Goal: Task Accomplishment & Management: Complete application form

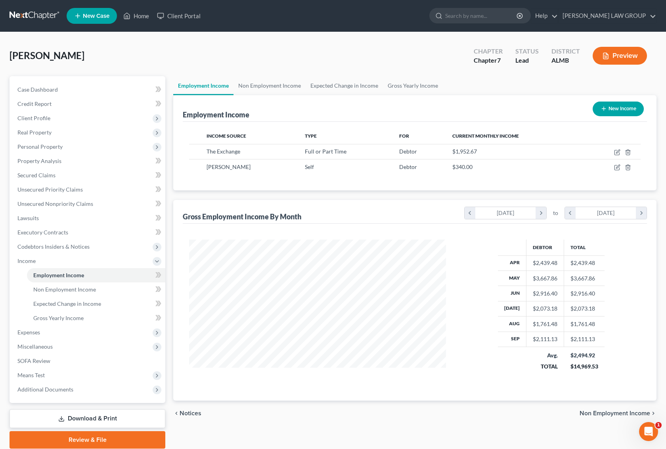
scroll to position [143, 272]
click at [40, 117] on span "Client Profile" at bounding box center [33, 118] width 33 height 7
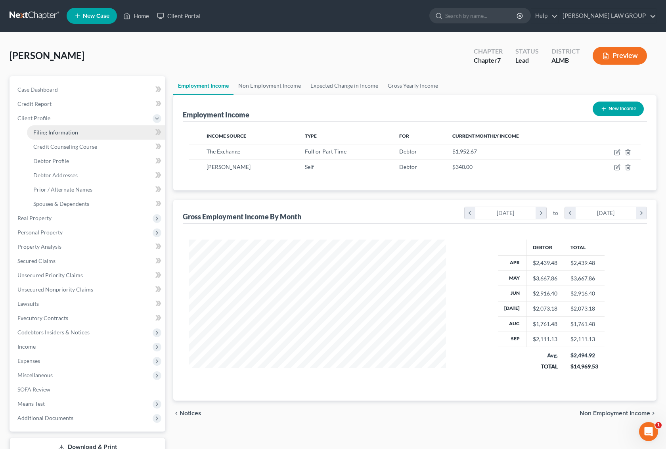
click at [48, 130] on span "Filing Information" at bounding box center [55, 132] width 45 height 7
select select "1"
select select "0"
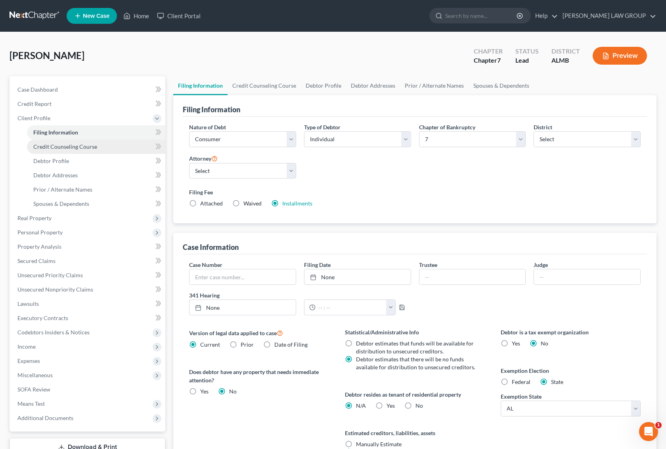
click at [55, 149] on span "Credit Counseling Course" at bounding box center [65, 146] width 64 height 7
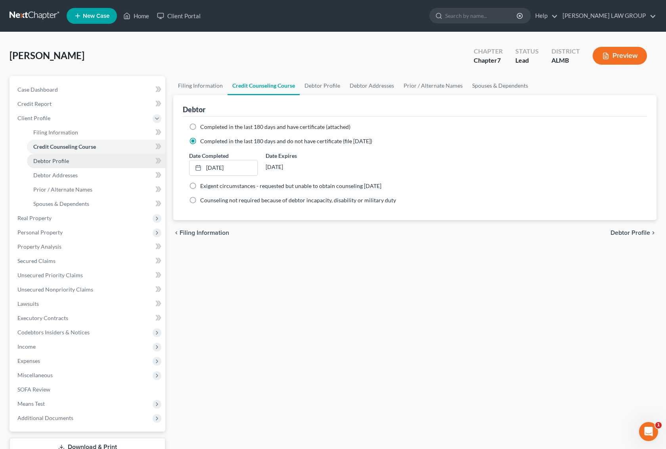
click at [52, 165] on link "Debtor Profile" at bounding box center [96, 161] width 138 height 14
select select "0"
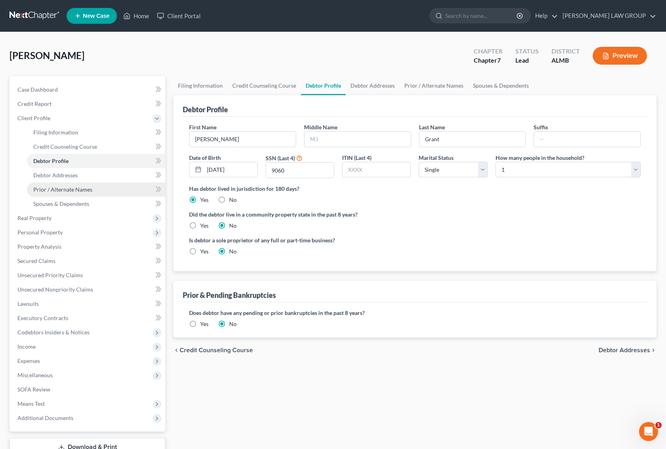
click at [71, 190] on span "Prior / Alternate Names" at bounding box center [62, 189] width 59 height 7
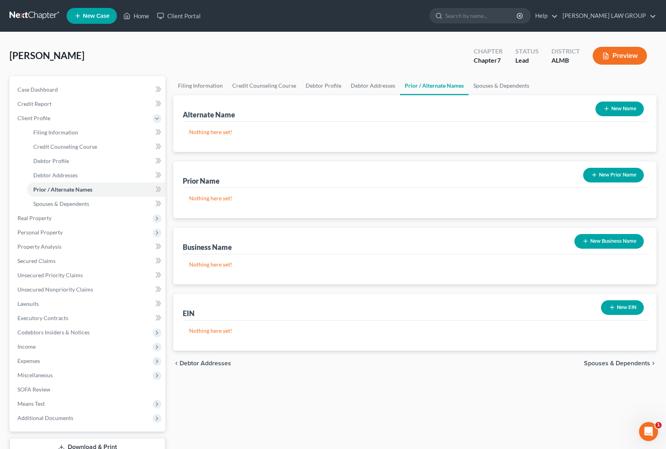
click at [619, 105] on button "New Name" at bounding box center [620, 109] width 48 height 15
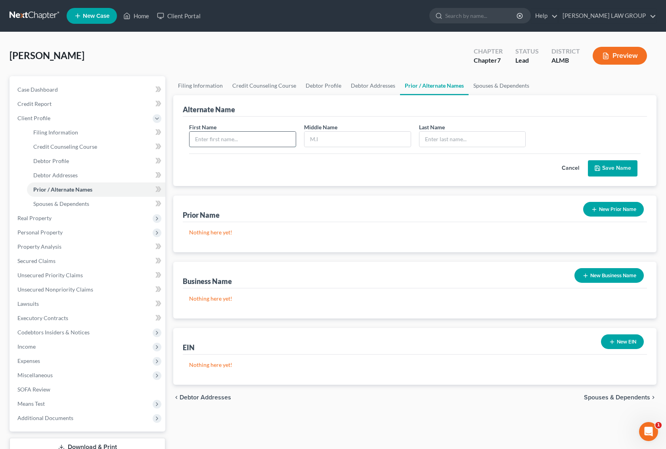
click at [233, 140] on input "text" at bounding box center [243, 139] width 106 height 15
type input "[PERSON_NAME]"
type input "Grant"
click at [625, 168] on button "Save Name" at bounding box center [613, 168] width 50 height 17
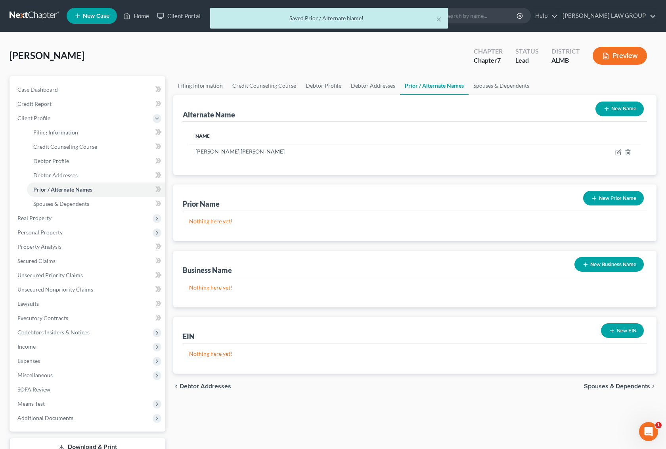
click at [626, 109] on button "New Name" at bounding box center [620, 109] width 48 height 15
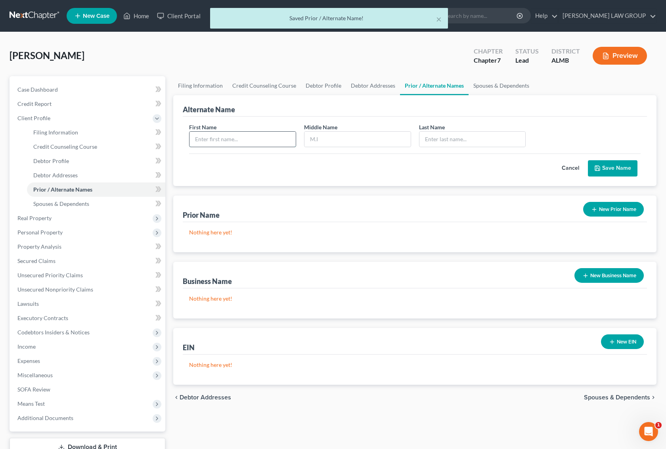
click at [229, 134] on input "text" at bounding box center [243, 139] width 106 height 15
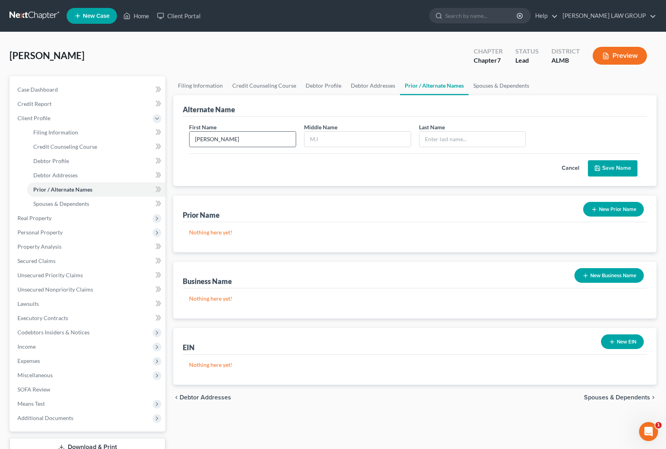
type input "[PERSON_NAME]"
type input "D"
type input "Grant"
click at [635, 168] on button "Save Name" at bounding box center [613, 168] width 50 height 17
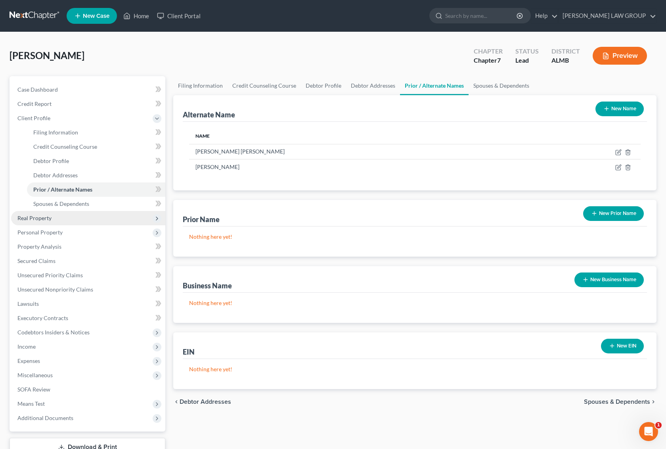
click at [54, 217] on span "Real Property" at bounding box center [88, 218] width 154 height 14
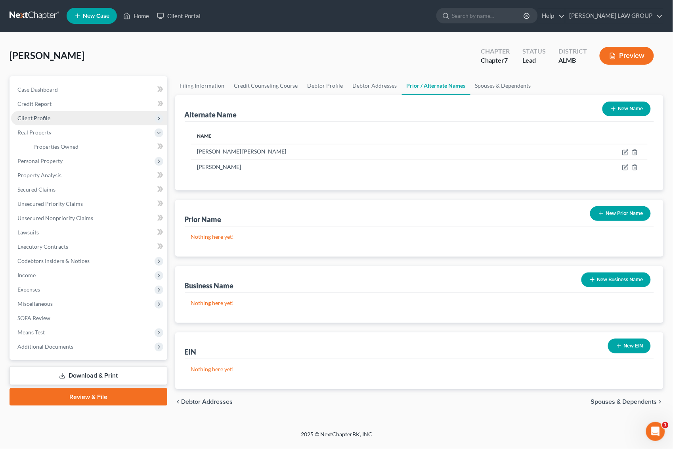
click at [46, 119] on span "Client Profile" at bounding box center [33, 118] width 33 height 7
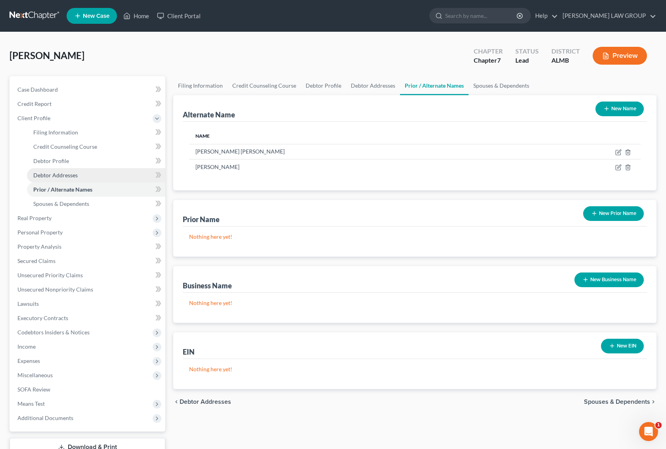
click at [65, 176] on span "Debtor Addresses" at bounding box center [55, 175] width 44 height 7
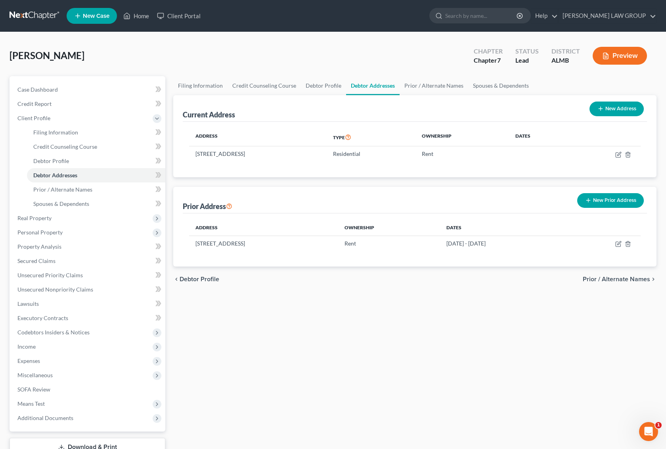
click at [623, 203] on button "New Prior Address" at bounding box center [610, 200] width 67 height 15
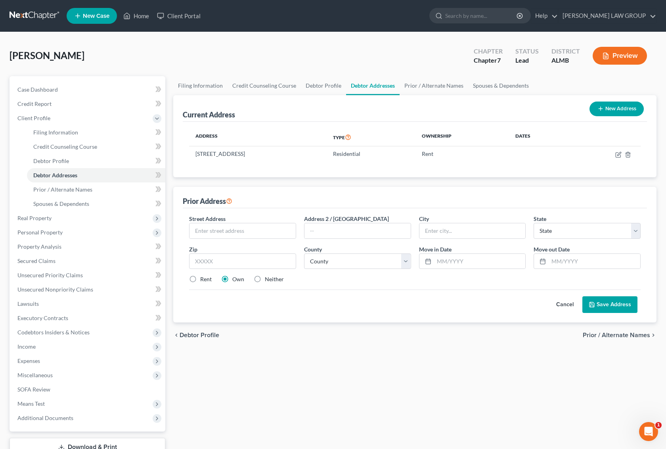
click at [566, 306] on button "Cancel" at bounding box center [565, 305] width 35 height 16
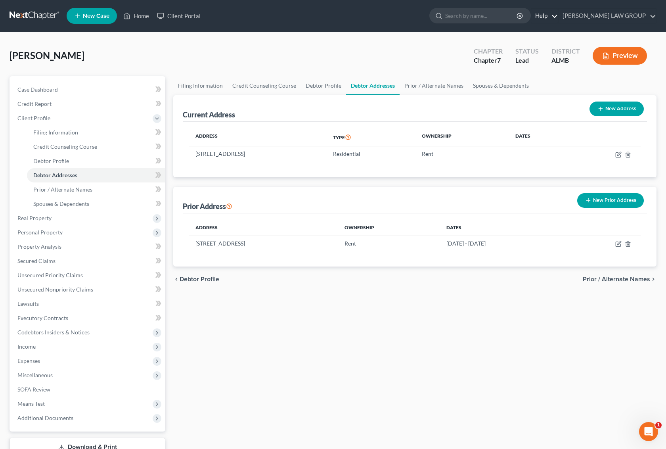
click at [558, 15] on link "Help" at bounding box center [544, 16] width 27 height 14
click at [558, 32] on link "Help Center" at bounding box center [526, 32] width 63 height 13
click at [619, 106] on button "New Address" at bounding box center [617, 109] width 54 height 15
select select "0"
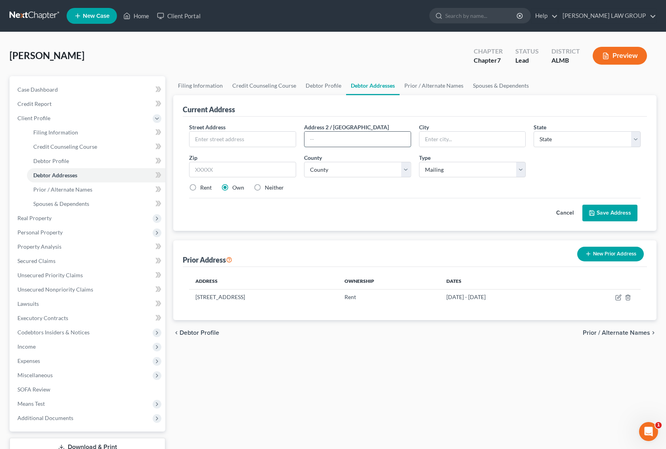
click at [328, 137] on input "text" at bounding box center [358, 139] width 106 height 15
click at [320, 140] on input "PO box 263" at bounding box center [358, 139] width 106 height 15
type input "PO Box 263"
click at [242, 169] on input "text" at bounding box center [242, 170] width 107 height 16
type input "36101"
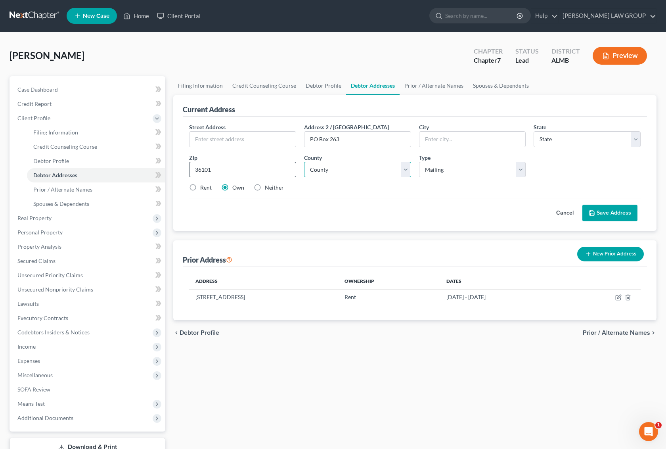
type input "[PERSON_NAME]"
select select "0"
click at [342, 168] on select "County [GEOGRAPHIC_DATA] [GEOGRAPHIC_DATA] [GEOGRAPHIC_DATA] [GEOGRAPHIC_DATA] …" at bounding box center [357, 170] width 107 height 16
select select "50"
click at [304, 162] on select "County [GEOGRAPHIC_DATA] [GEOGRAPHIC_DATA] [GEOGRAPHIC_DATA] [GEOGRAPHIC_DATA] …" at bounding box center [357, 170] width 107 height 16
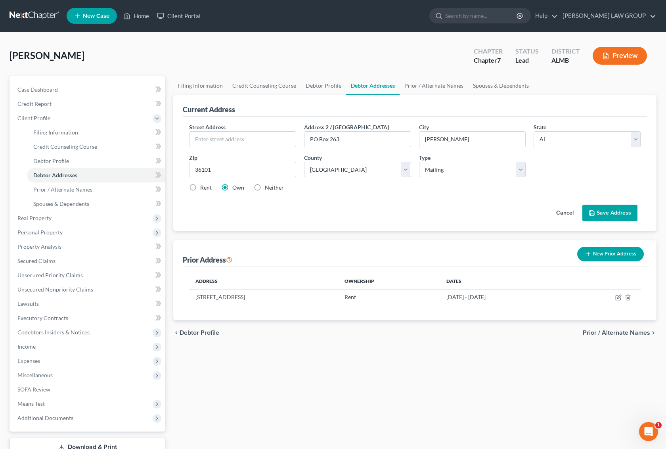
click at [265, 187] on label "Neither" at bounding box center [274, 188] width 19 height 8
click at [268, 187] on input "Neither" at bounding box center [270, 186] width 5 height 5
radio input "true"
click at [610, 211] on button "Save Address" at bounding box center [610, 213] width 55 height 17
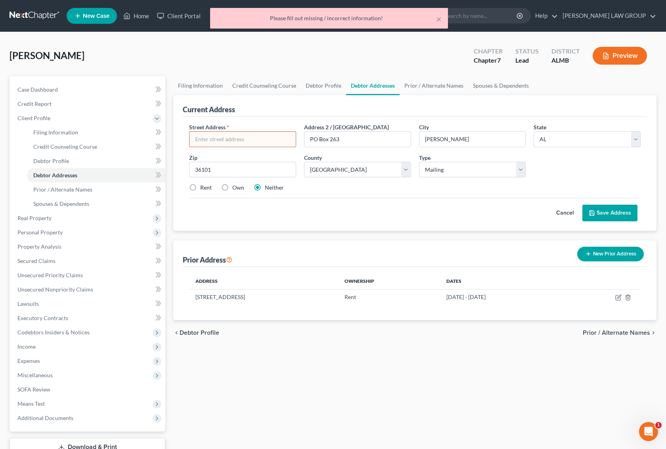
click at [200, 189] on label "Rent" at bounding box center [206, 188] width 12 height 8
click at [203, 189] on input "Rent" at bounding box center [205, 186] width 5 height 5
radio input "true"
click at [608, 214] on button "Save Address" at bounding box center [610, 213] width 55 height 17
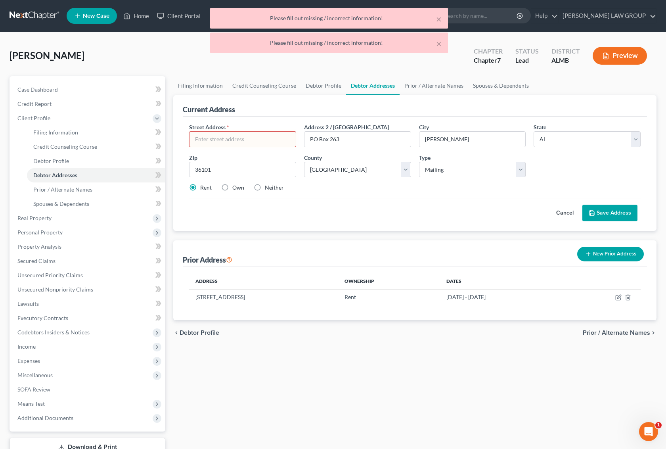
click at [230, 137] on input "text" at bounding box center [243, 139] width 106 height 15
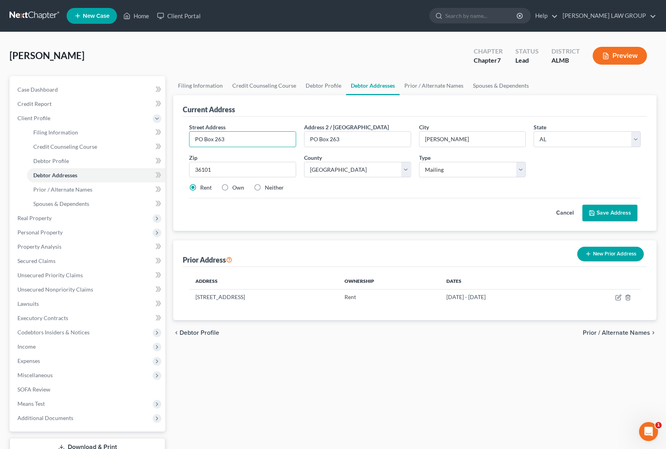
type input "PO Box 263"
click at [265, 188] on label "Neither" at bounding box center [274, 188] width 19 height 8
click at [268, 188] on input "Neither" at bounding box center [270, 186] width 5 height 5
radio input "true"
click at [612, 213] on button "Save Address" at bounding box center [610, 213] width 55 height 17
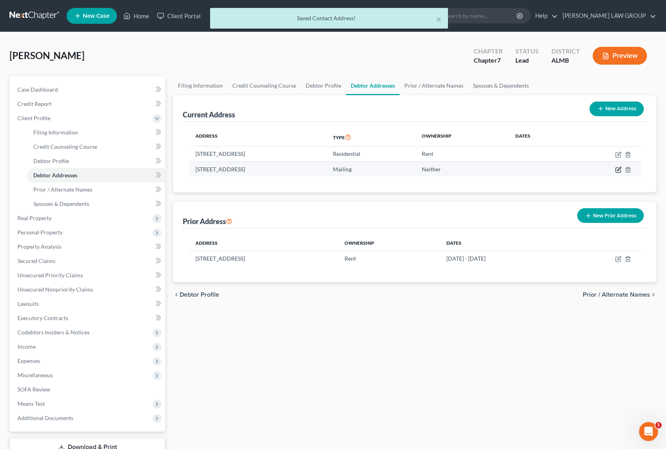
click at [617, 169] on icon "button" at bounding box center [619, 170] width 6 height 6
select select "0"
select select "50"
select select "0"
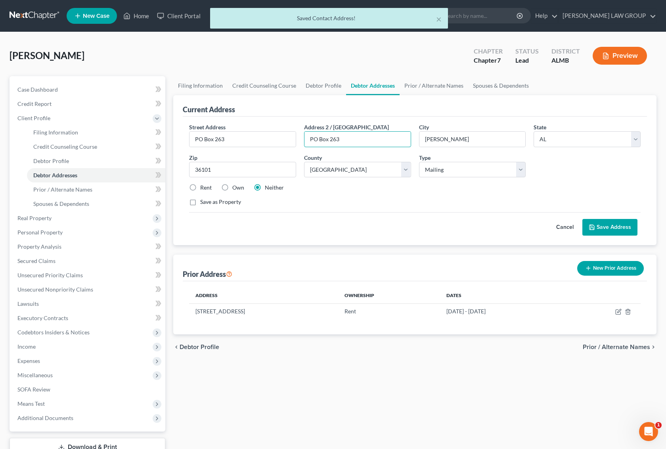
drag, startPoint x: 366, startPoint y: 141, endPoint x: 265, endPoint y: 148, distance: 101.0
click at [265, 148] on div "Street Address * PO Box 263 Address [GEOGRAPHIC_DATA] * [PERSON_NAME][GEOGRAPHI…" at bounding box center [415, 168] width 460 height 90
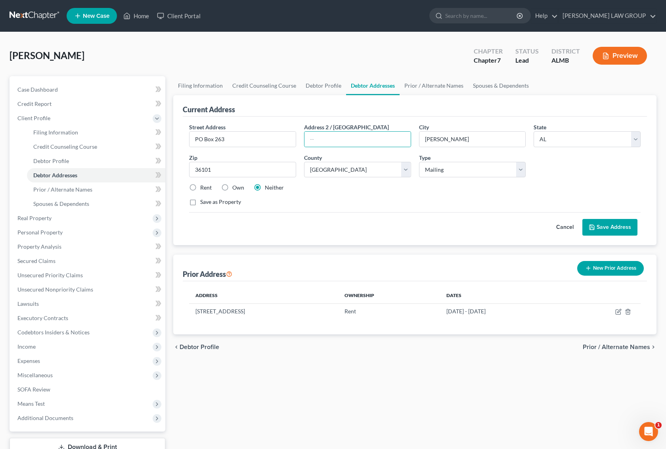
click at [608, 232] on button "Save Address" at bounding box center [610, 227] width 55 height 17
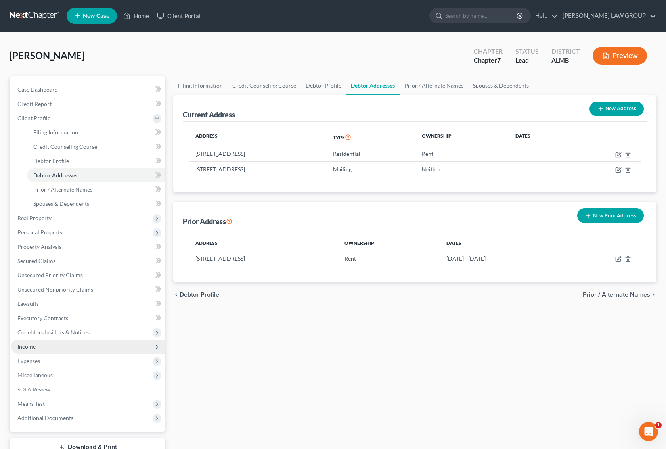
click at [44, 342] on span "Income" at bounding box center [88, 346] width 154 height 14
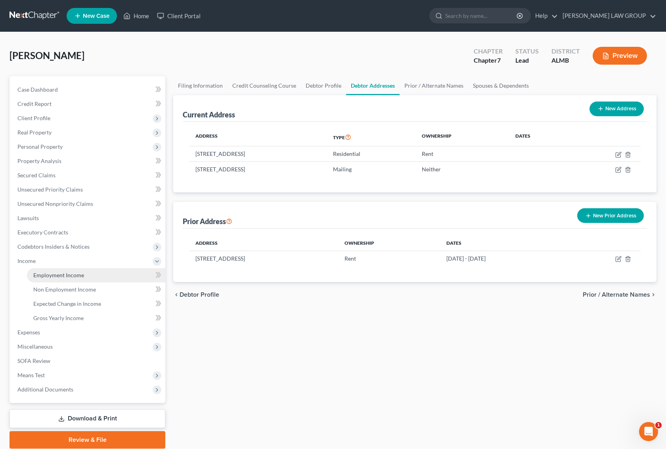
click at [65, 277] on span "Employment Income" at bounding box center [58, 275] width 51 height 7
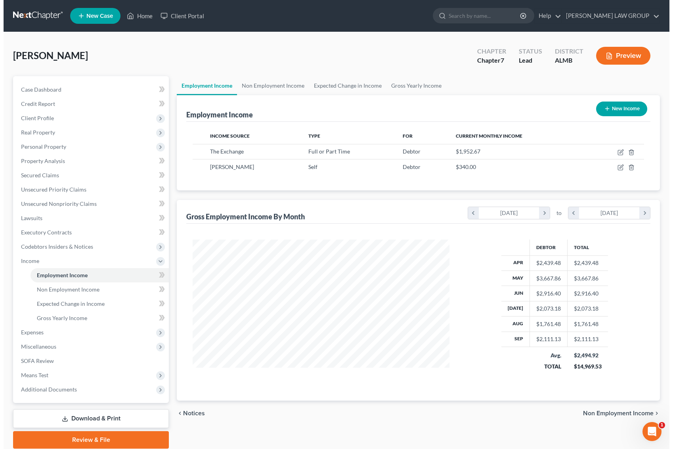
scroll to position [143, 272]
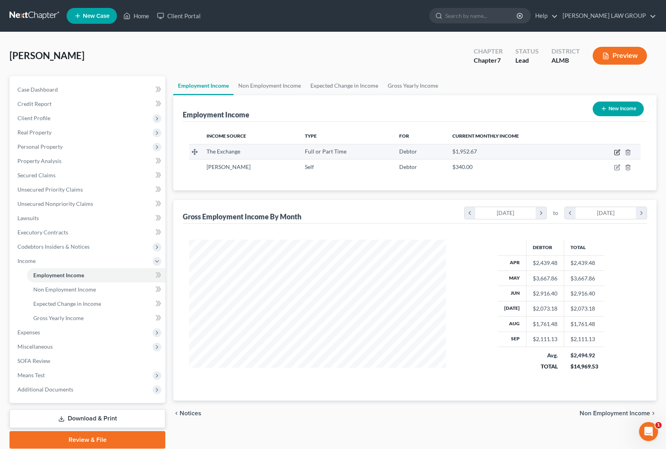
click at [619, 152] on icon "button" at bounding box center [617, 152] width 6 height 6
select select "0"
select select "45"
select select "2"
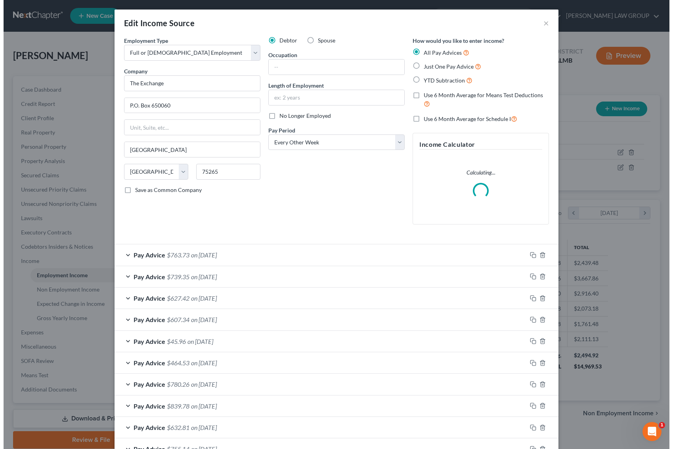
scroll to position [143, 276]
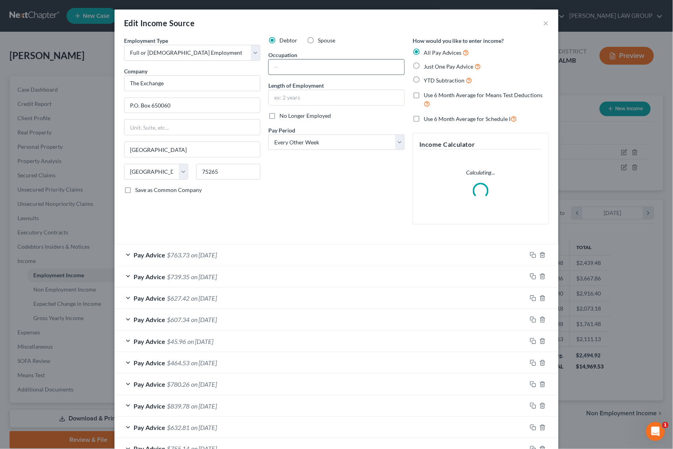
click at [290, 68] on input "text" at bounding box center [337, 66] width 136 height 15
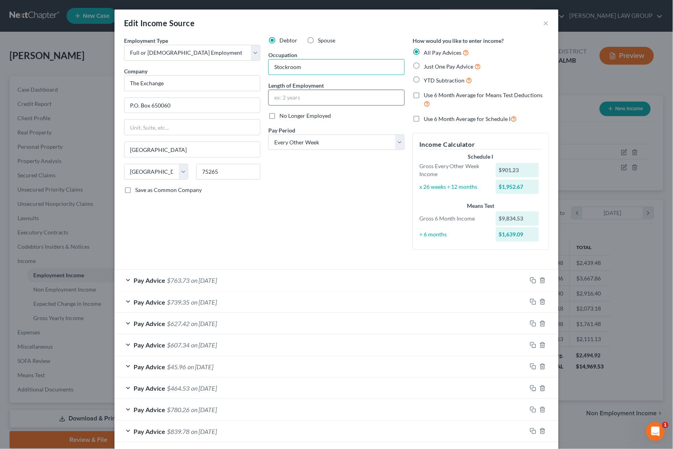
type input "Stockroom"
click at [304, 96] on input "text" at bounding box center [337, 97] width 136 height 15
type input "1 Year"
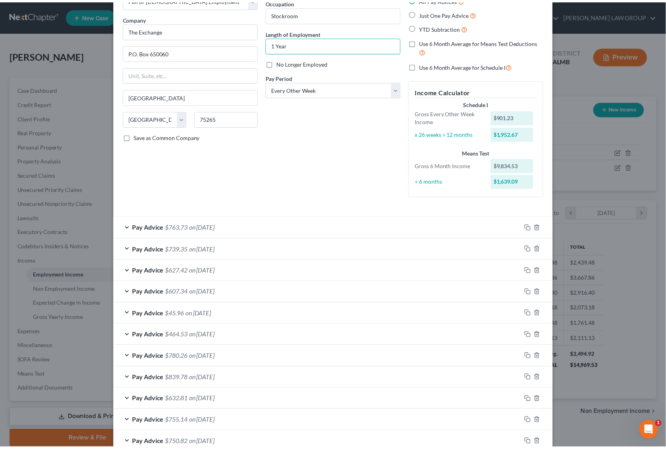
scroll to position [167, 0]
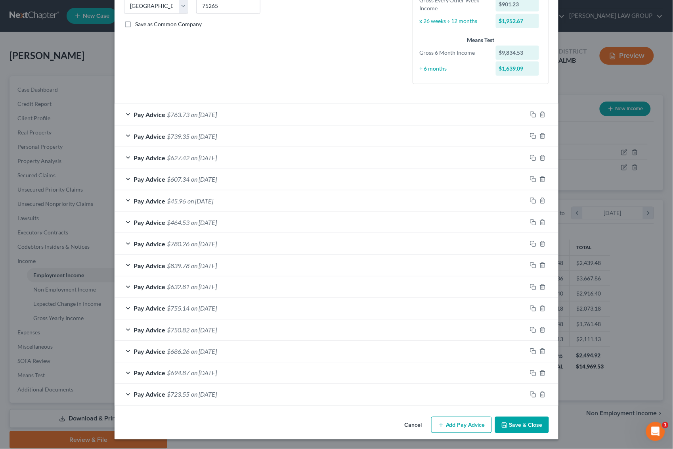
click at [518, 428] on button "Save & Close" at bounding box center [522, 425] width 54 height 17
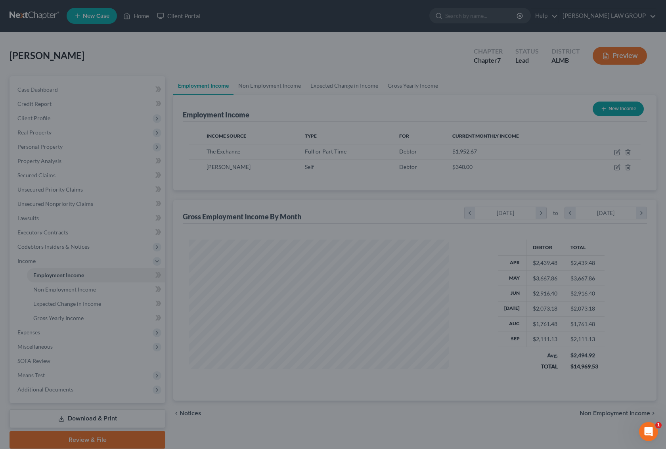
scroll to position [396456, 396326]
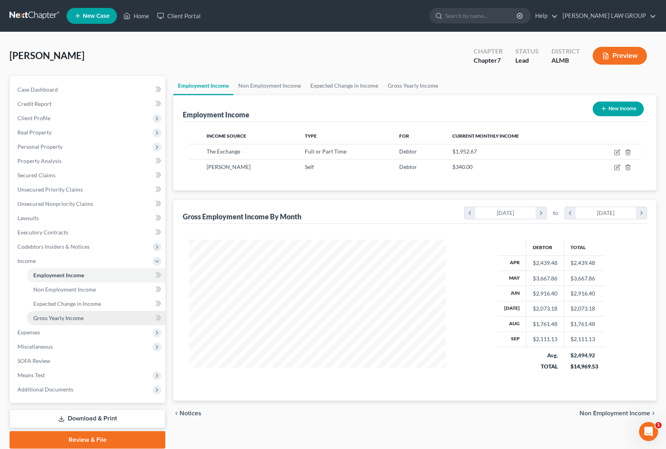
click at [46, 315] on span "Gross Yearly Income" at bounding box center [58, 318] width 50 height 7
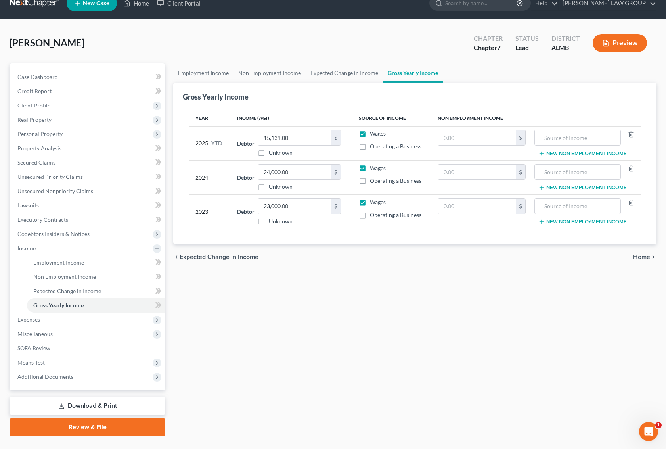
scroll to position [29, 0]
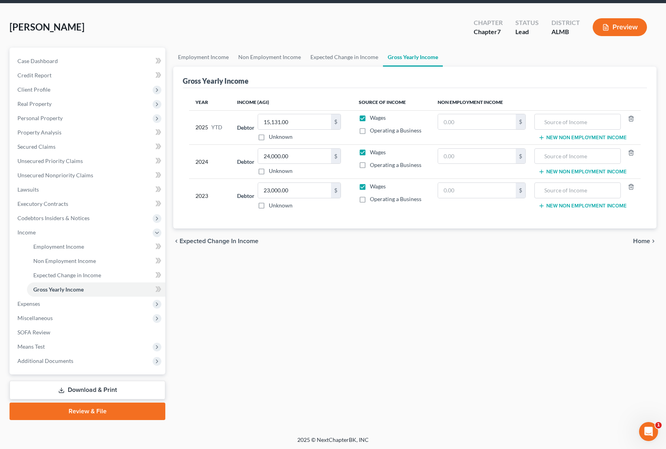
click at [92, 387] on link "Download & Print" at bounding box center [88, 390] width 156 height 19
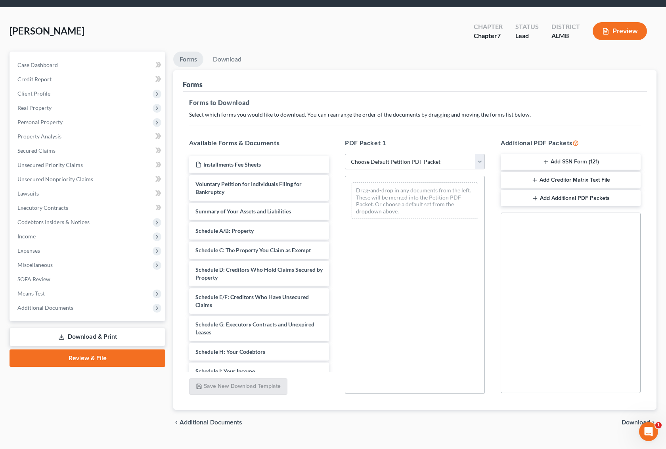
scroll to position [40, 0]
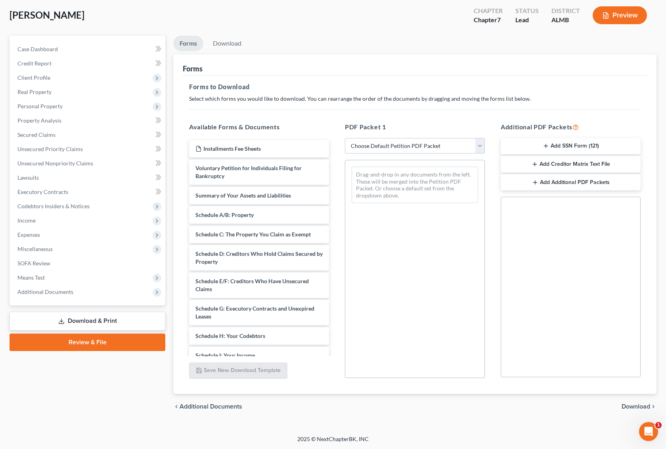
click at [451, 144] on select "Choose Default Petition PDF Packet Complete Bankruptcy Petition (all forms and …" at bounding box center [415, 146] width 140 height 16
select select "0"
click at [345, 138] on select "Choose Default Petition PDF Packet Complete Bankruptcy Petition (all forms and …" at bounding box center [415, 146] width 140 height 16
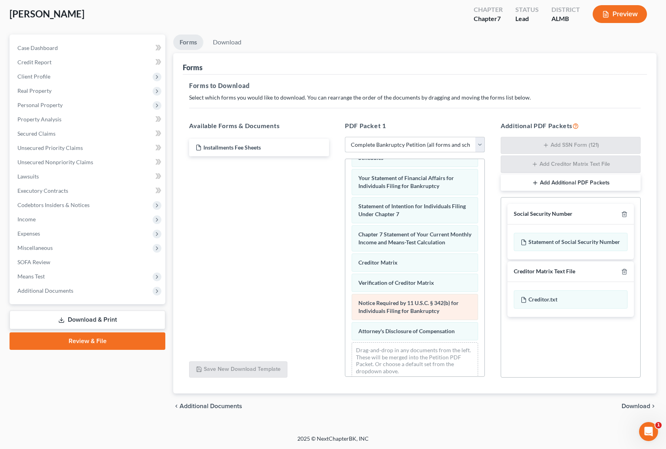
scroll to position [287, 0]
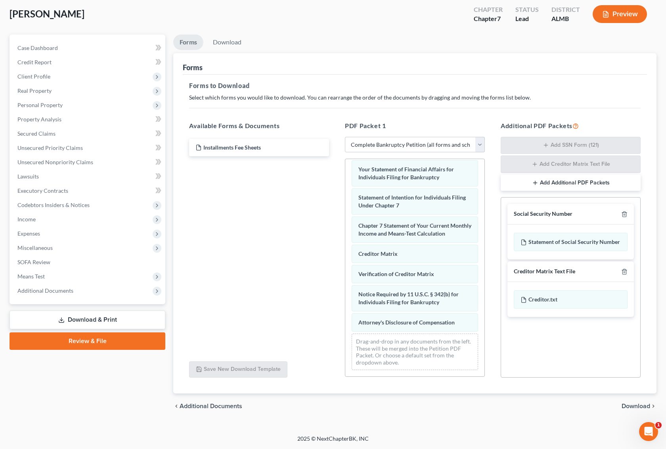
click at [627, 403] on span "Download" at bounding box center [636, 406] width 29 height 6
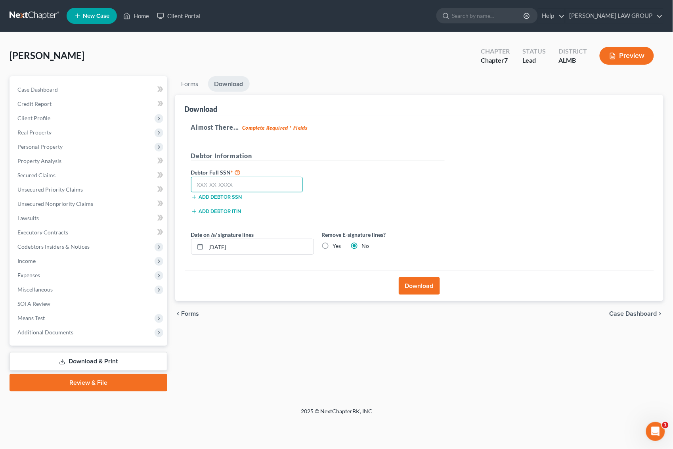
click at [230, 186] on input "text" at bounding box center [247, 185] width 112 height 16
type input "111-11-1111"
click at [414, 283] on button "Download" at bounding box center [419, 285] width 41 height 17
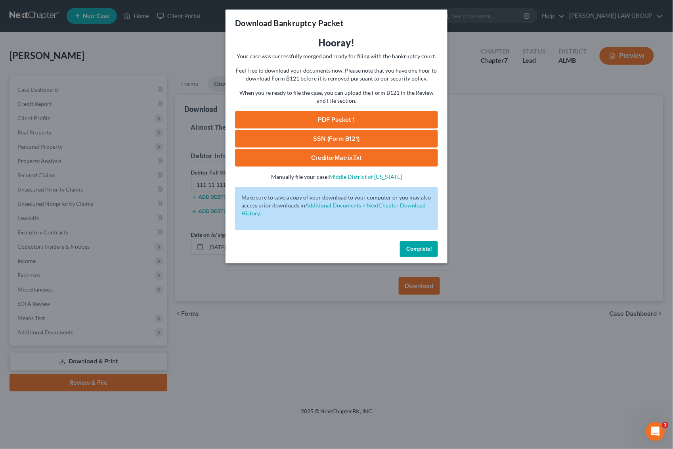
click at [354, 157] on link "CreditorMatrix.txt" at bounding box center [336, 157] width 203 height 17
click at [313, 121] on link "PDF Packet 1" at bounding box center [336, 119] width 203 height 17
click at [488, 192] on div "Download Bankruptcy Packet Hooray! Your case was successfully merged and ready …" at bounding box center [336, 224] width 673 height 449
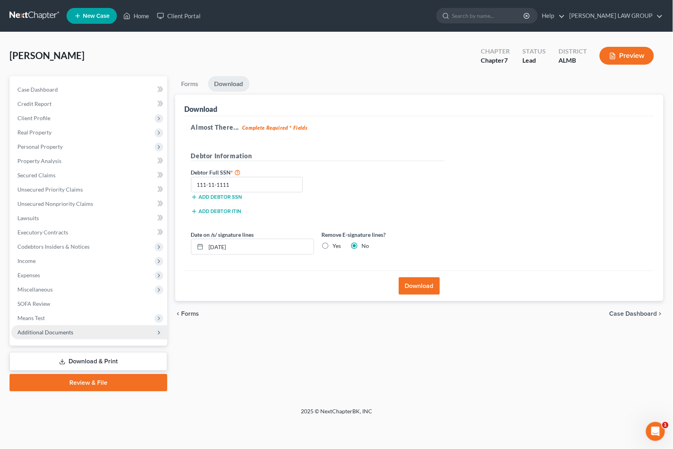
click at [85, 330] on span "Additional Documents" at bounding box center [89, 332] width 156 height 14
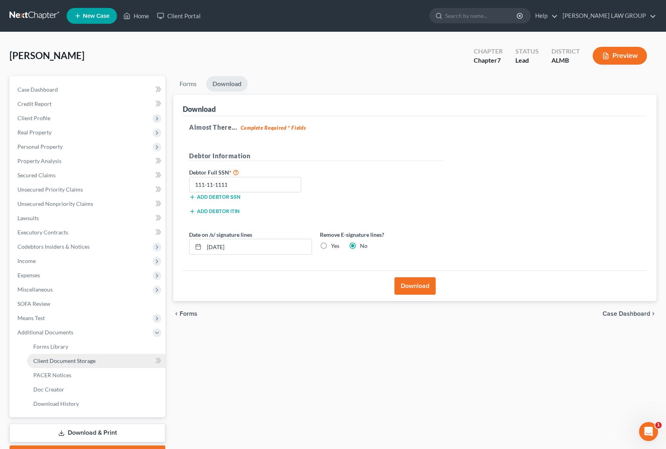
click at [113, 360] on link "Client Document Storage" at bounding box center [96, 361] width 138 height 14
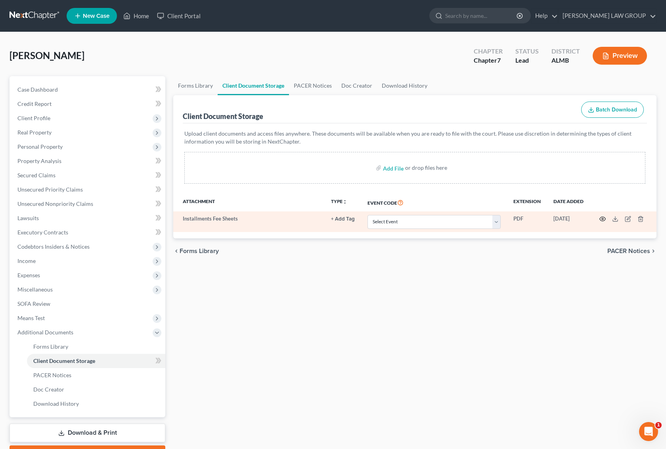
click at [604, 217] on icon "button" at bounding box center [603, 219] width 6 height 6
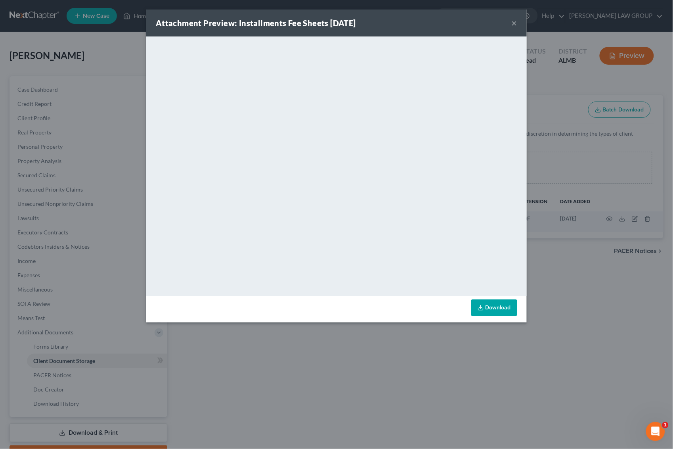
click at [516, 24] on button "×" at bounding box center [515, 23] width 6 height 10
